Goal: Obtain resource: Obtain resource

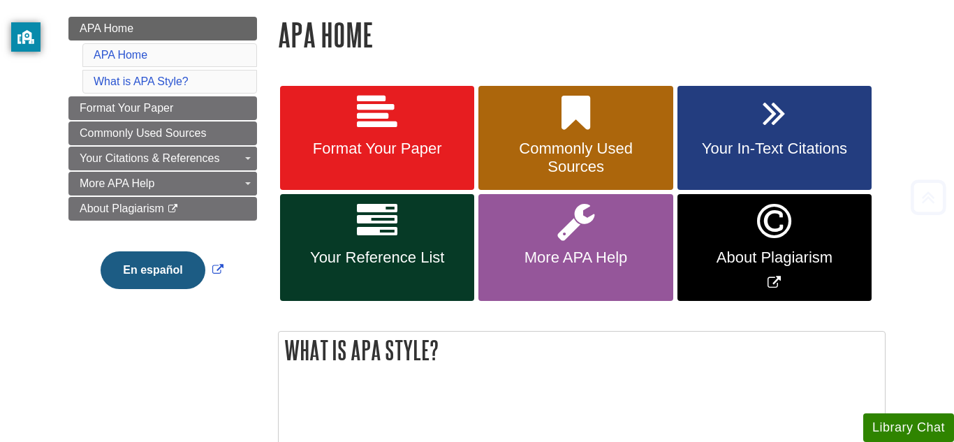
scroll to position [195, 0]
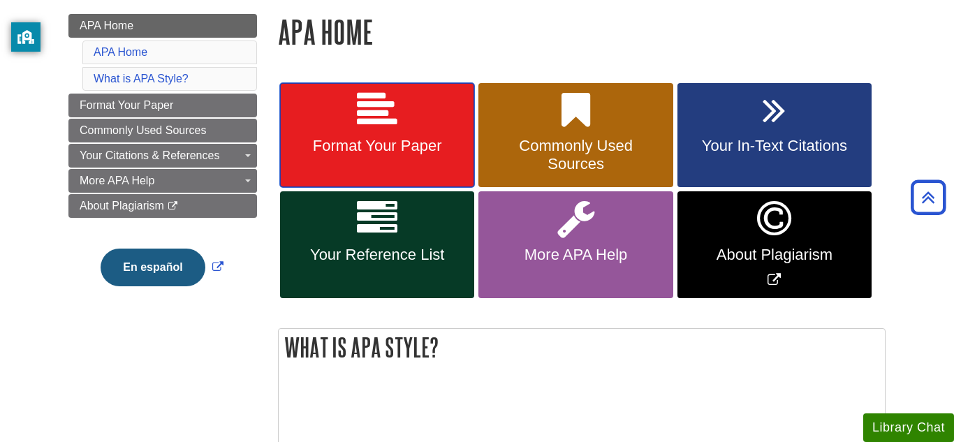
click at [326, 151] on span "Format Your Paper" at bounding box center [377, 146] width 173 height 18
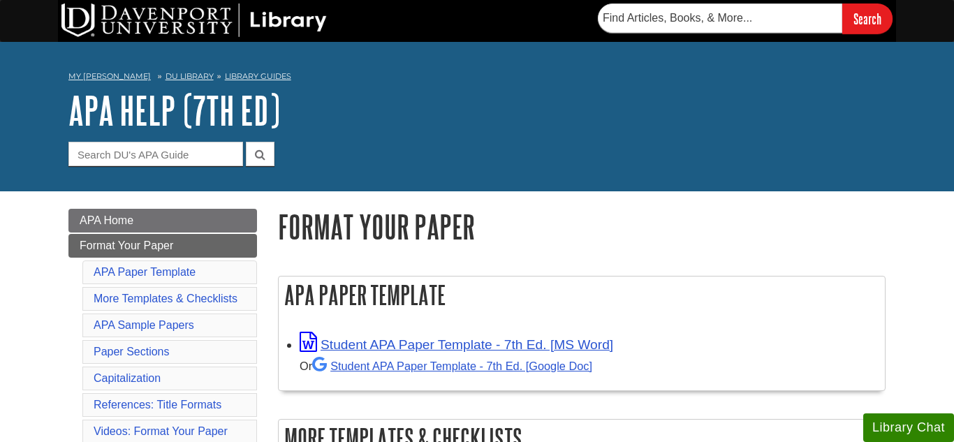
scroll to position [62, 0]
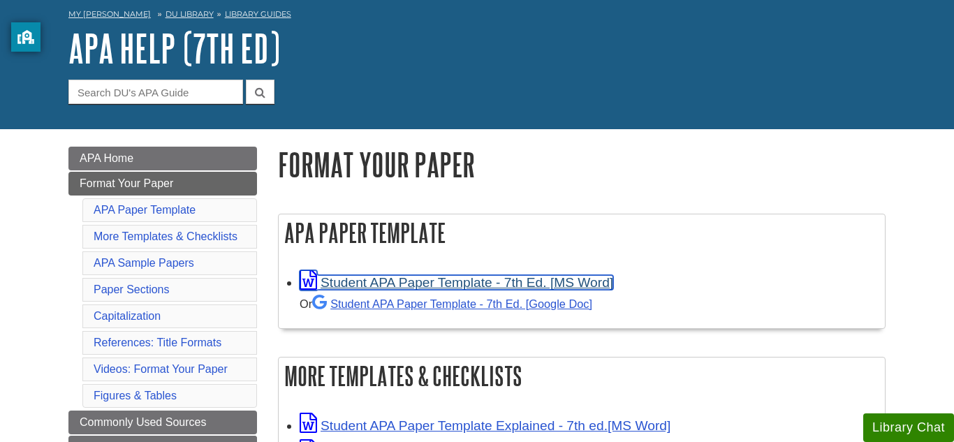
click at [331, 282] on link "Student APA Paper Template - 7th Ed. [MS Word]" at bounding box center [457, 282] width 314 height 15
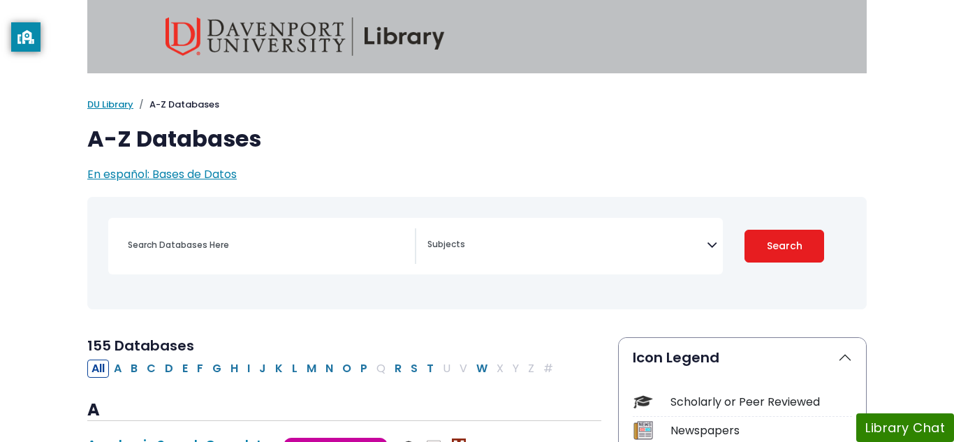
click at [244, 40] on img at bounding box center [305, 36] width 279 height 38
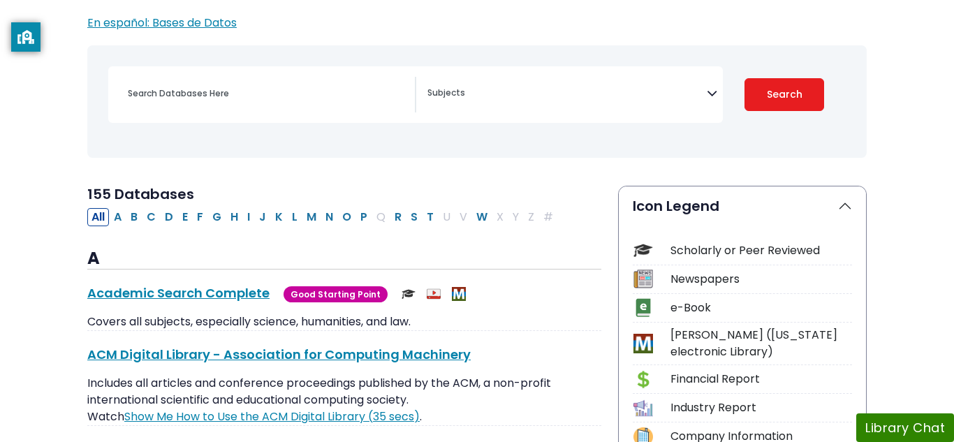
scroll to position [150, 0]
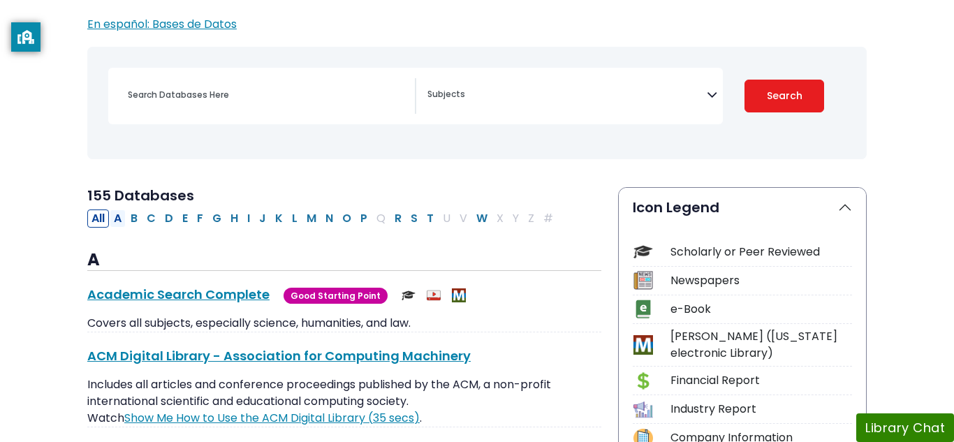
click at [119, 222] on button "A" at bounding box center [118, 219] width 16 height 18
select select "Database Subject Filter"
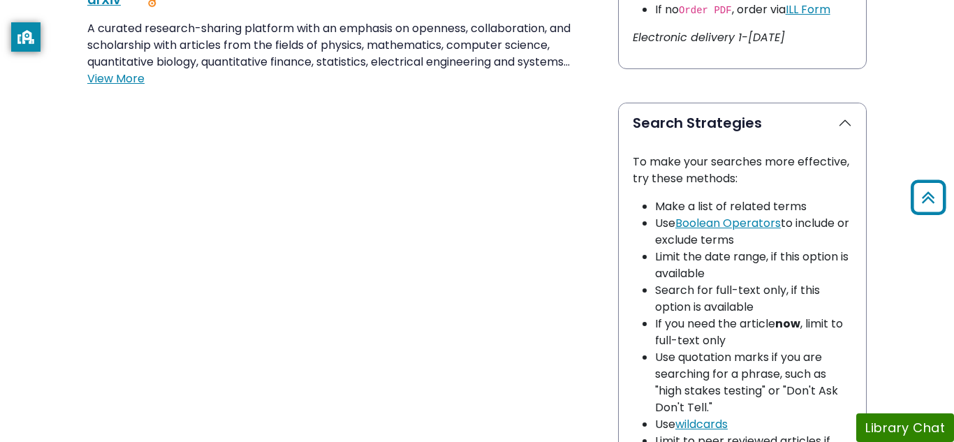
scroll to position [924, 0]
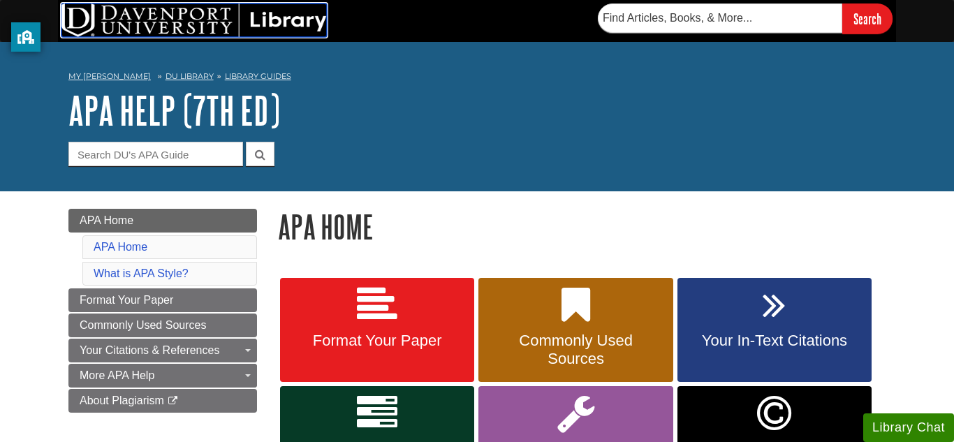
click at [133, 15] on img at bounding box center [193, 20] width 265 height 34
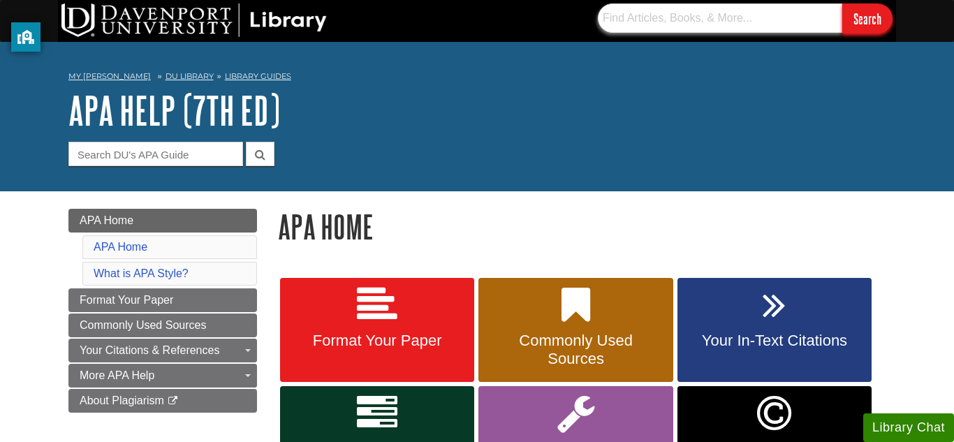
click at [645, 16] on input "text" at bounding box center [720, 17] width 244 height 29
type input "database"
click at [842, 3] on input "Search" at bounding box center [867, 18] width 50 height 30
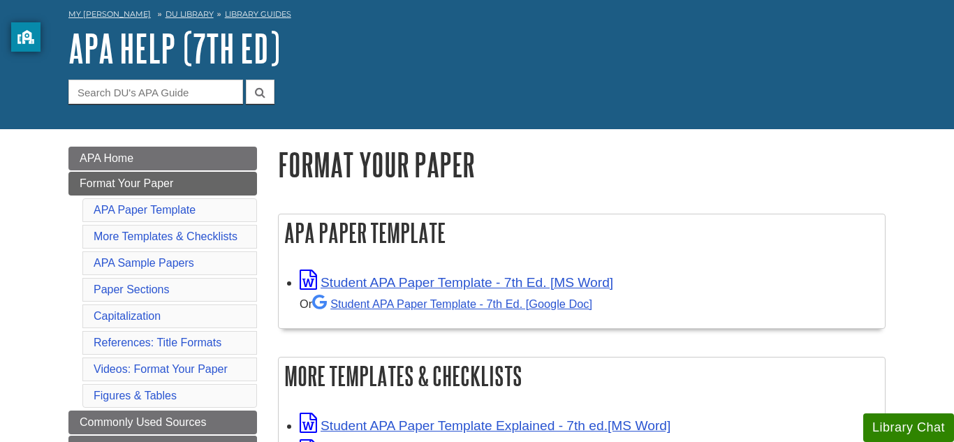
scroll to position [62, 0]
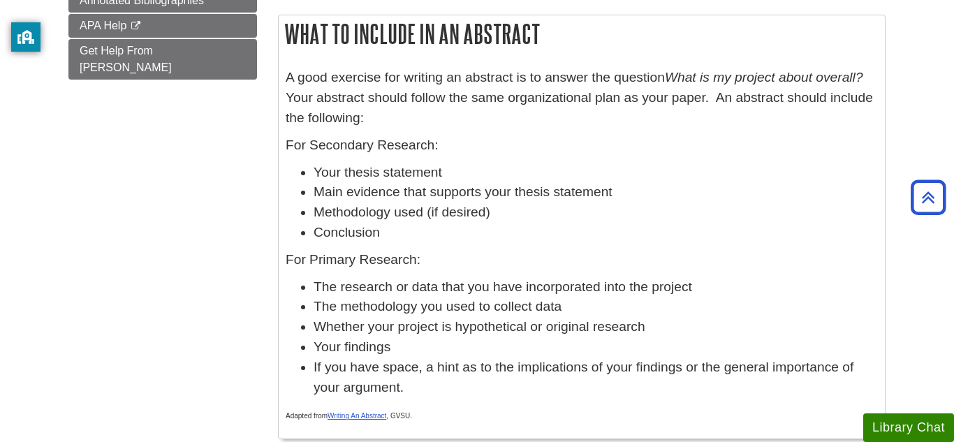
scroll to position [474, 0]
